Goal: Task Accomplishment & Management: Manage account settings

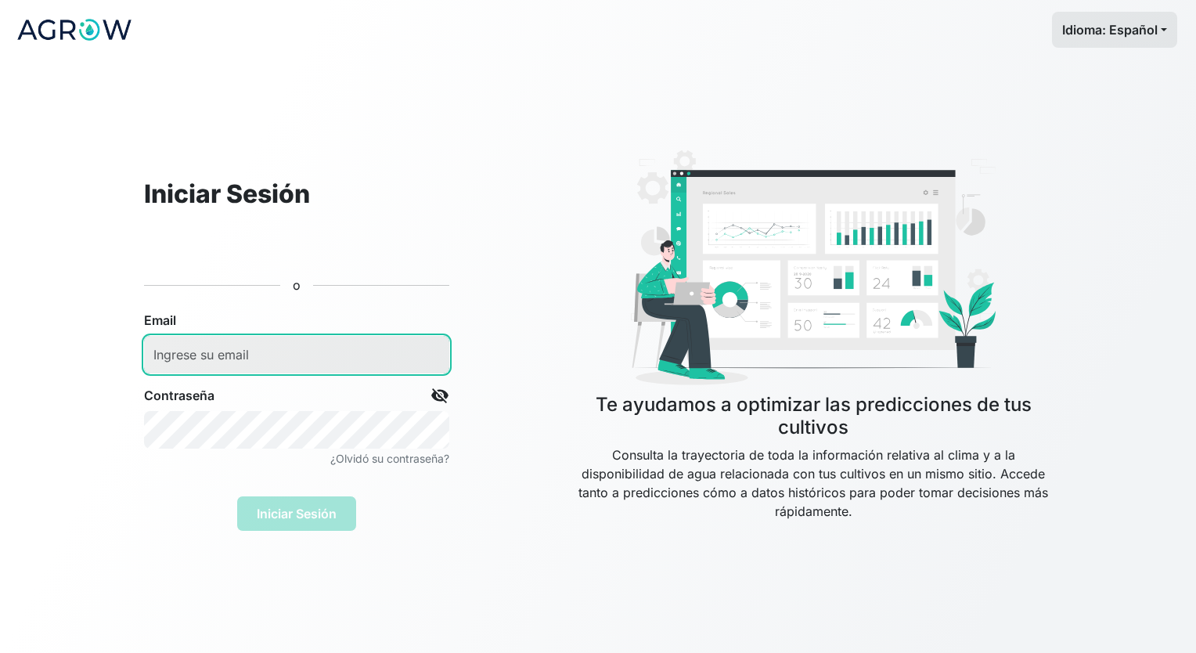
click at [356, 365] on input "email" at bounding box center [296, 355] width 305 height 38
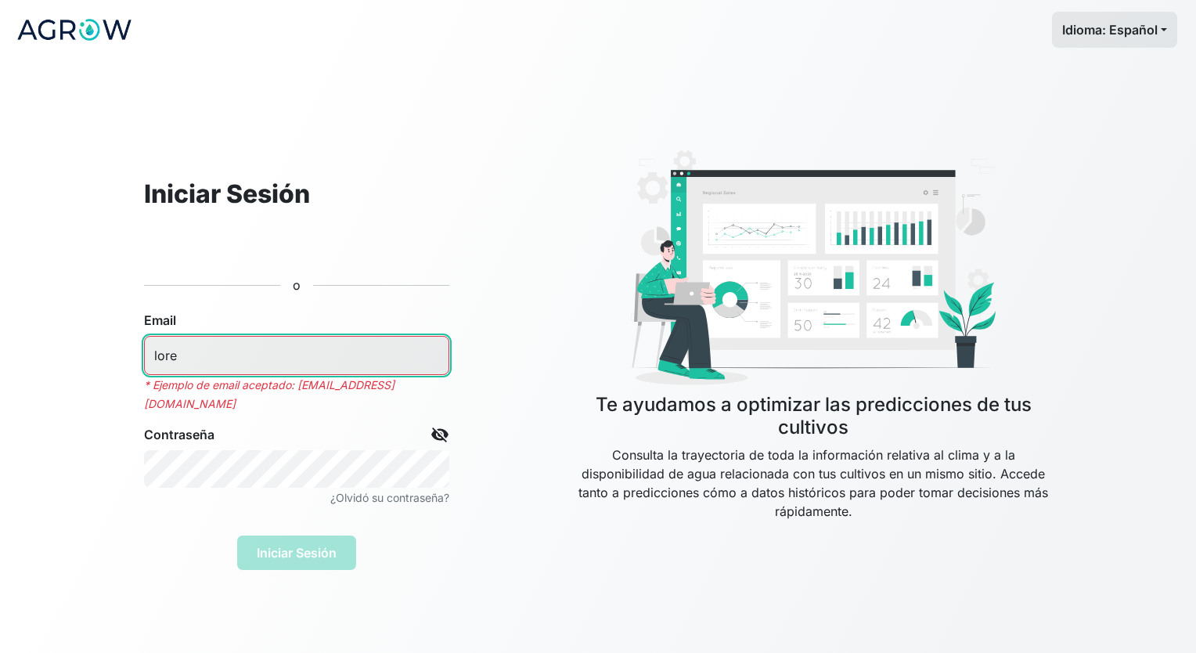
click at [312, 353] on input "lore" at bounding box center [296, 355] width 305 height 39
click at [323, 358] on input "[PERSON_NAME].sanagustincallen" at bounding box center [296, 355] width 305 height 39
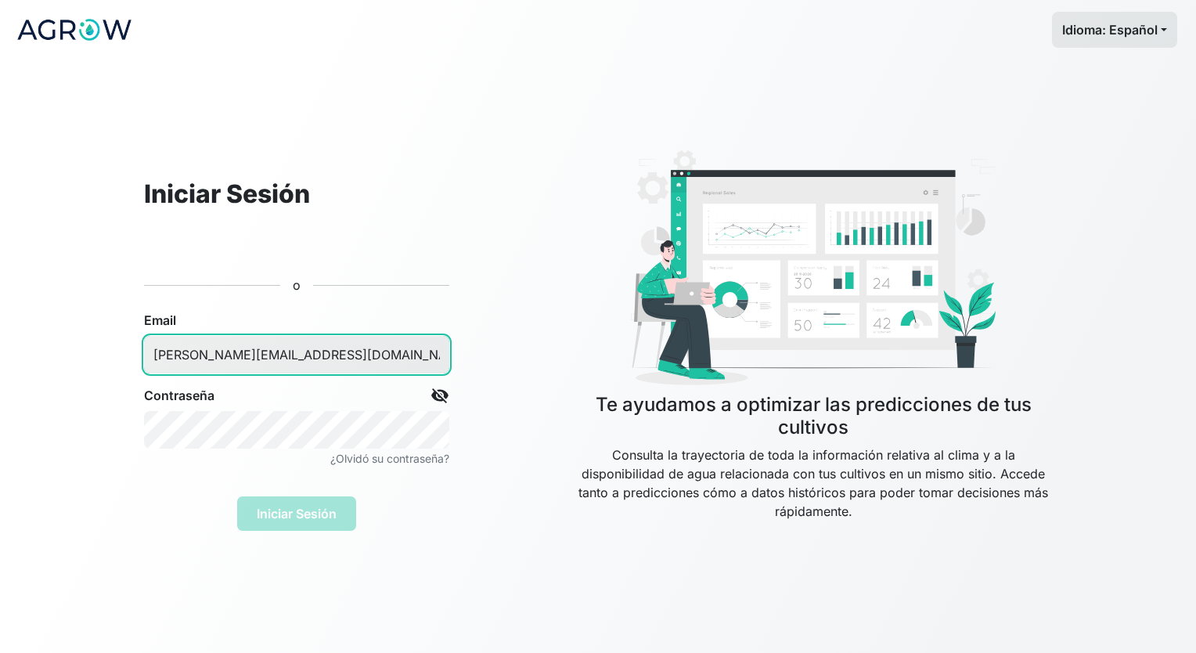
type input "[PERSON_NAME][EMAIL_ADDRESS][DOMAIN_NAME]"
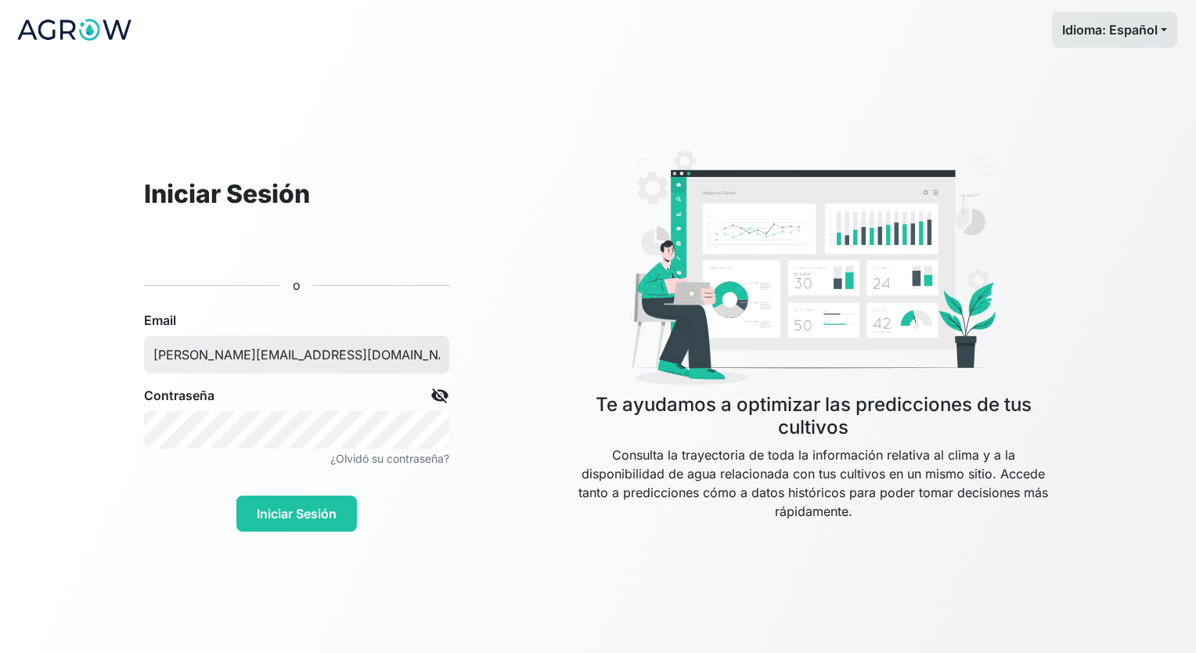
click at [445, 398] on span "visibility_off" at bounding box center [440, 395] width 19 height 19
click at [263, 516] on button "Iniciar Sesión" at bounding box center [296, 514] width 121 height 36
click at [452, 265] on div "Iniciar Sesión o Email [PERSON_NAME][EMAIL_ADDRESS][DOMAIN_NAME] Contraseña vis…" at bounding box center [296, 336] width 431 height 389
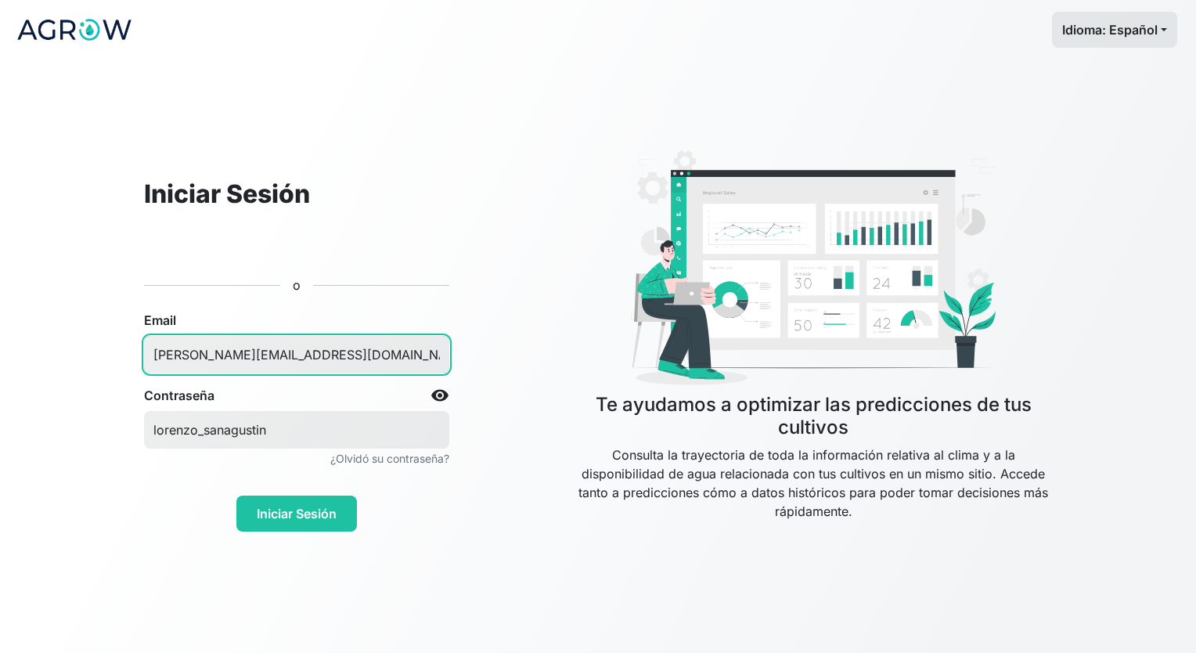
click at [363, 361] on input "[PERSON_NAME][EMAIL_ADDRESS][DOMAIN_NAME]" at bounding box center [296, 355] width 305 height 38
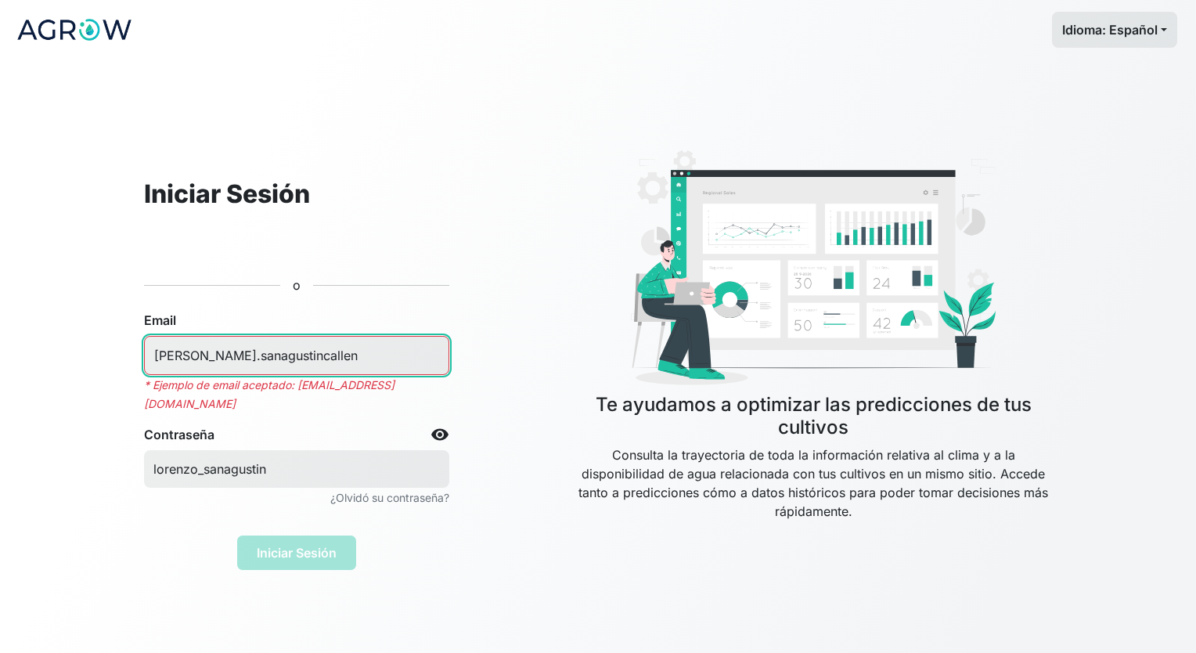
type input "[PERSON_NAME].sanagustincallen"
